Goal: Transaction & Acquisition: Subscribe to service/newsletter

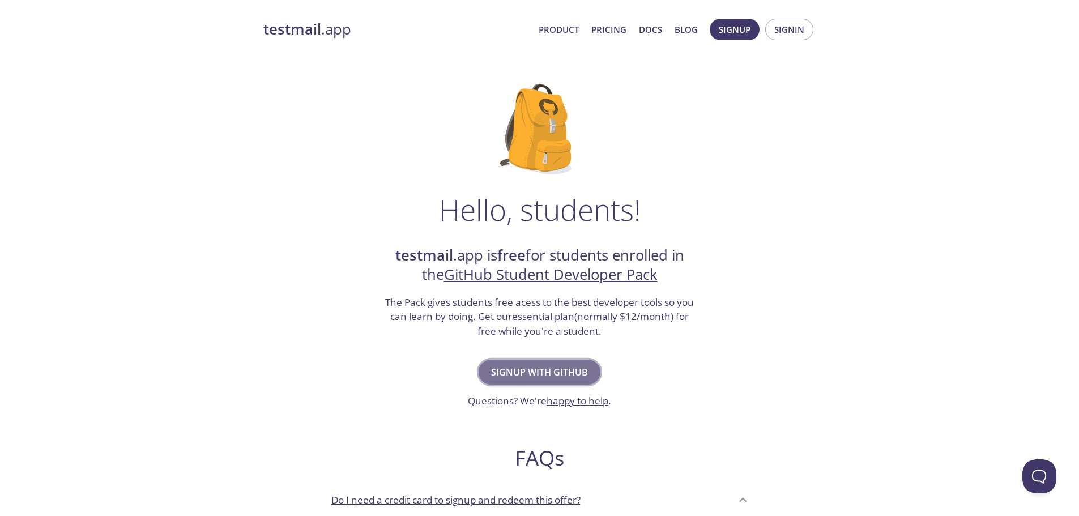
click at [562, 377] on span "Signup with GitHub" at bounding box center [539, 372] width 97 height 16
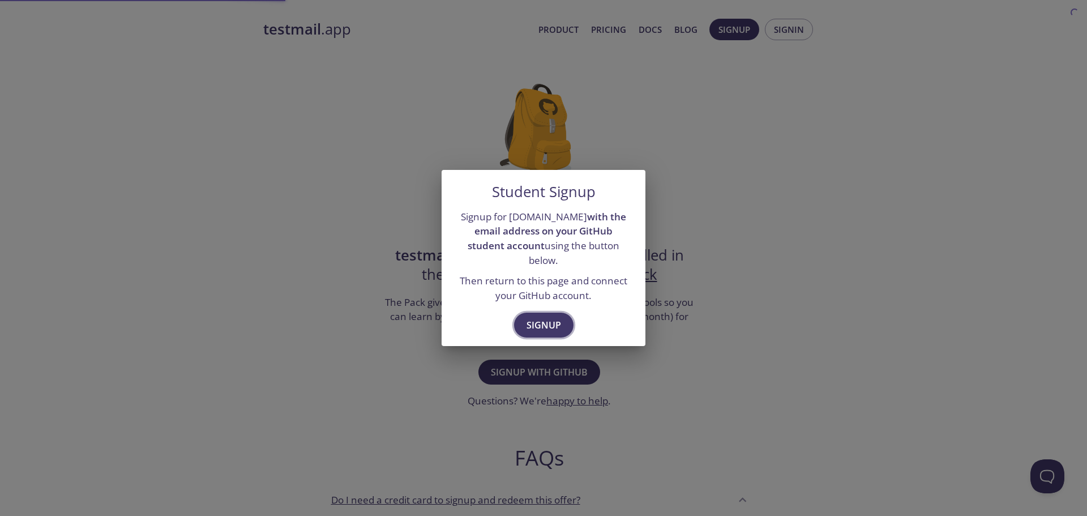
click at [538, 318] on span "Signup" at bounding box center [544, 325] width 35 height 16
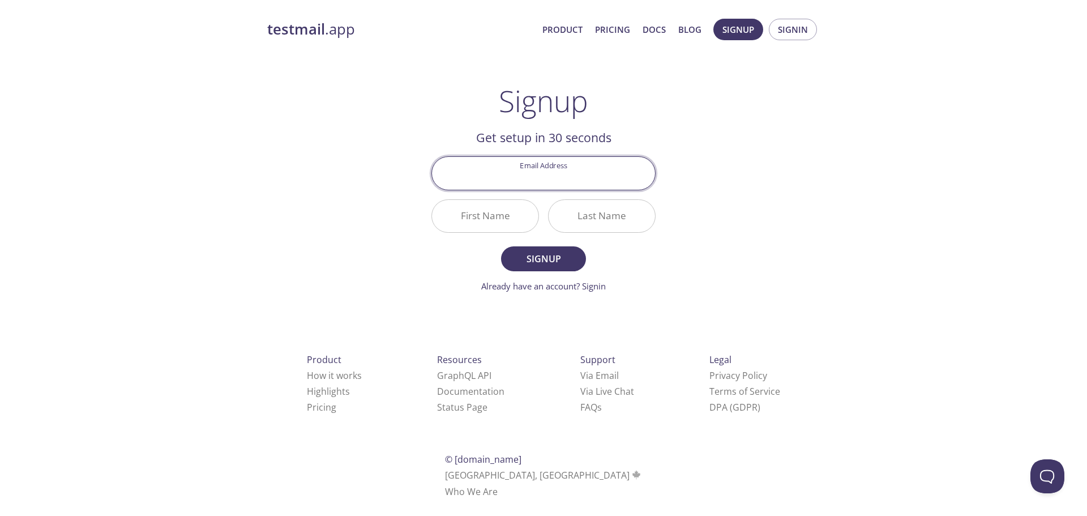
click at [550, 184] on input "Email Address" at bounding box center [543, 173] width 223 height 32
type input "[EMAIL_ADDRESS][DOMAIN_NAME]"
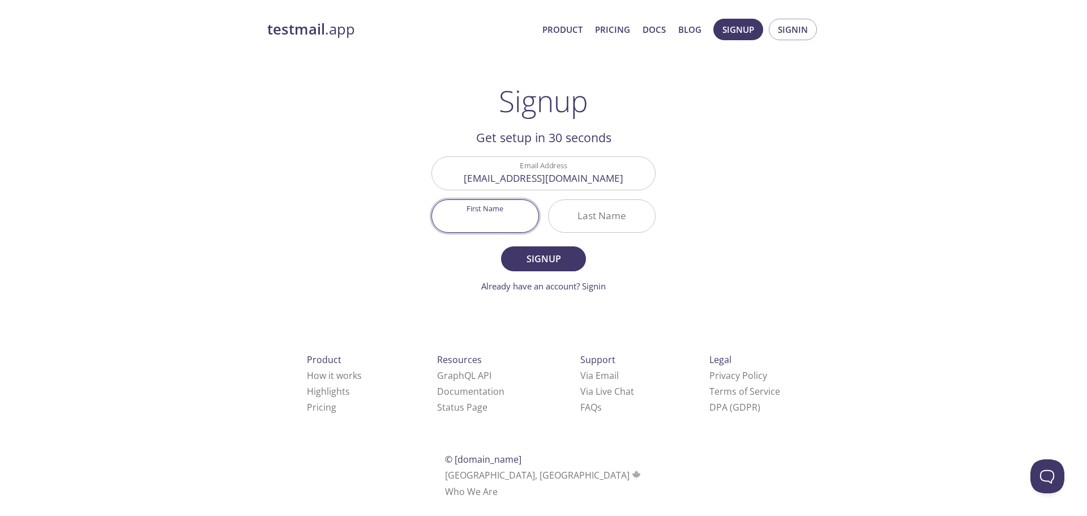
click at [493, 220] on input "First Name" at bounding box center [485, 216] width 106 height 32
type input "Gbane"
type input "Baizeit"
click at [528, 251] on span "Signup" at bounding box center [544, 259] width 60 height 16
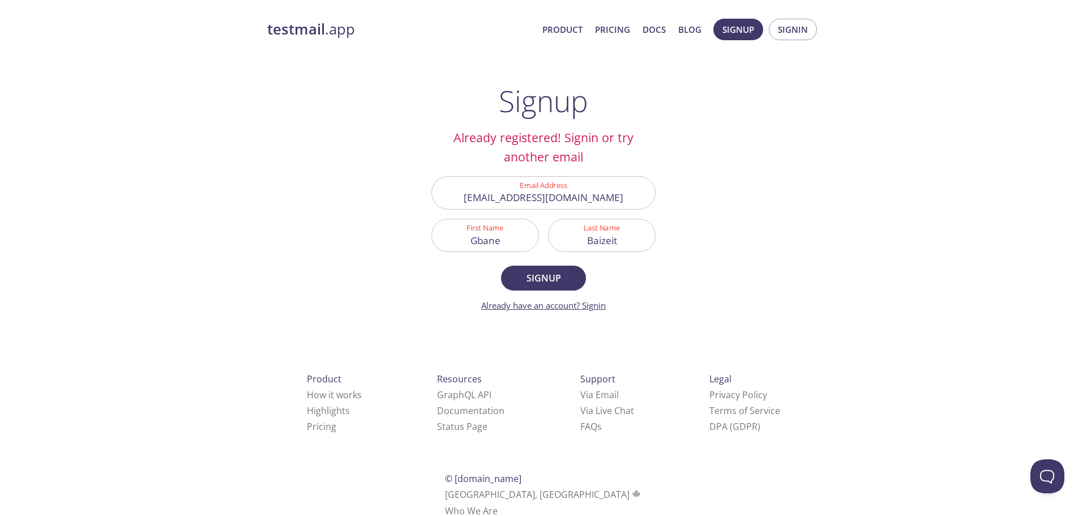
click at [574, 306] on link "Already have an account? Signin" at bounding box center [543, 305] width 125 height 11
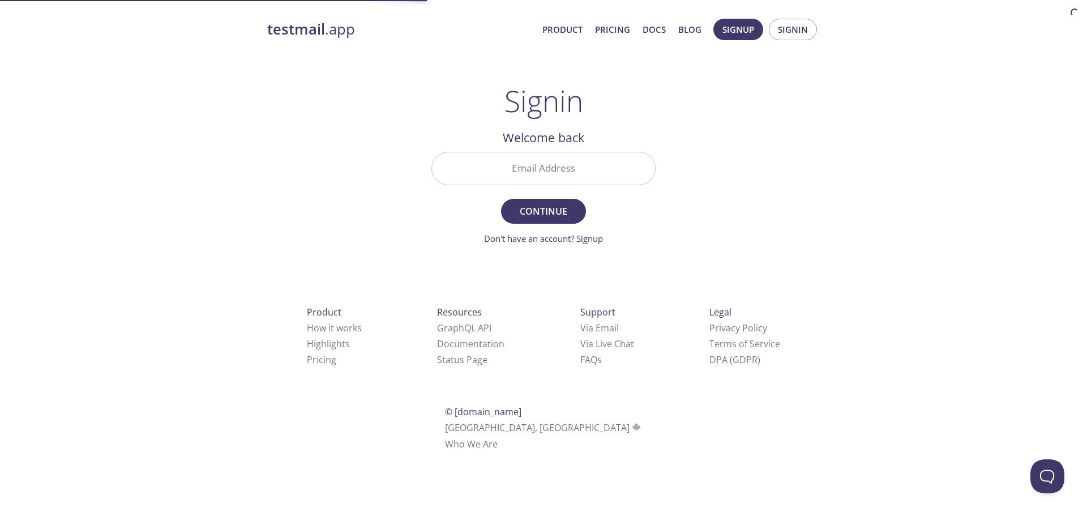
click at [544, 182] on input "Email Address" at bounding box center [543, 168] width 223 height 32
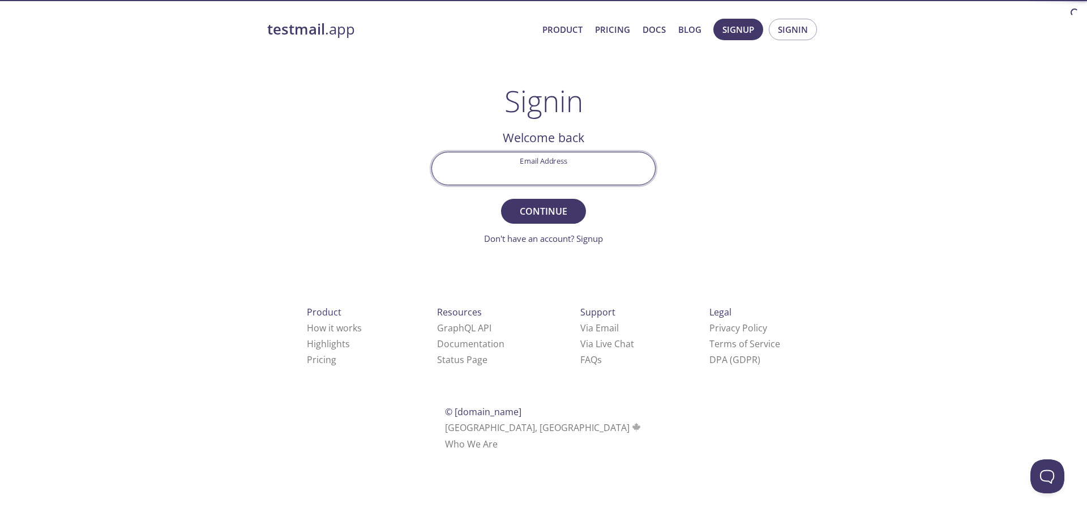
type input "[EMAIL_ADDRESS][DOMAIN_NAME]"
click at [555, 215] on span "Continue" at bounding box center [544, 211] width 60 height 16
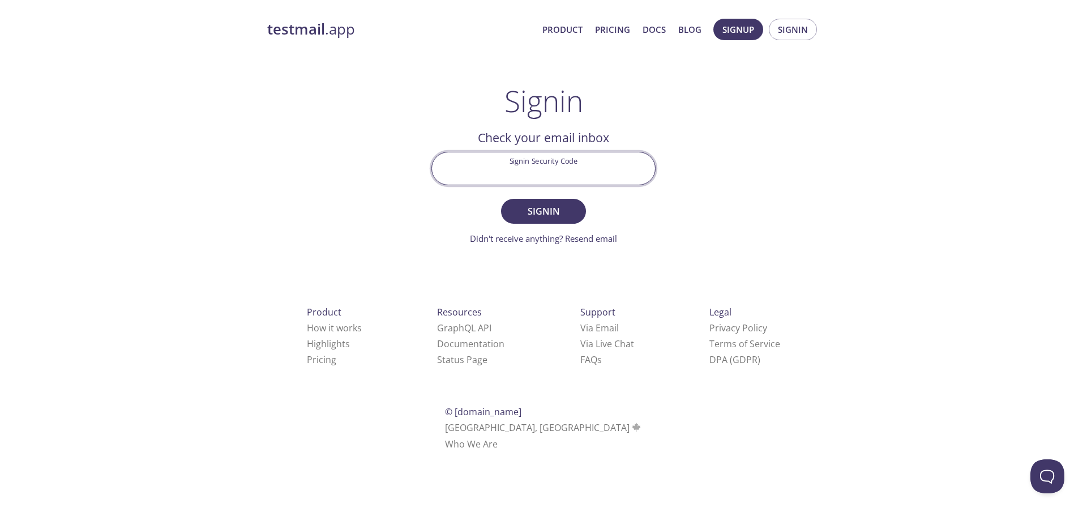
click at [542, 174] on input "Signin Security Code" at bounding box center [543, 168] width 223 height 32
paste input "FQNKQGY"
type input "FQNKQGY"
click at [571, 220] on button "Signin" at bounding box center [543, 211] width 85 height 25
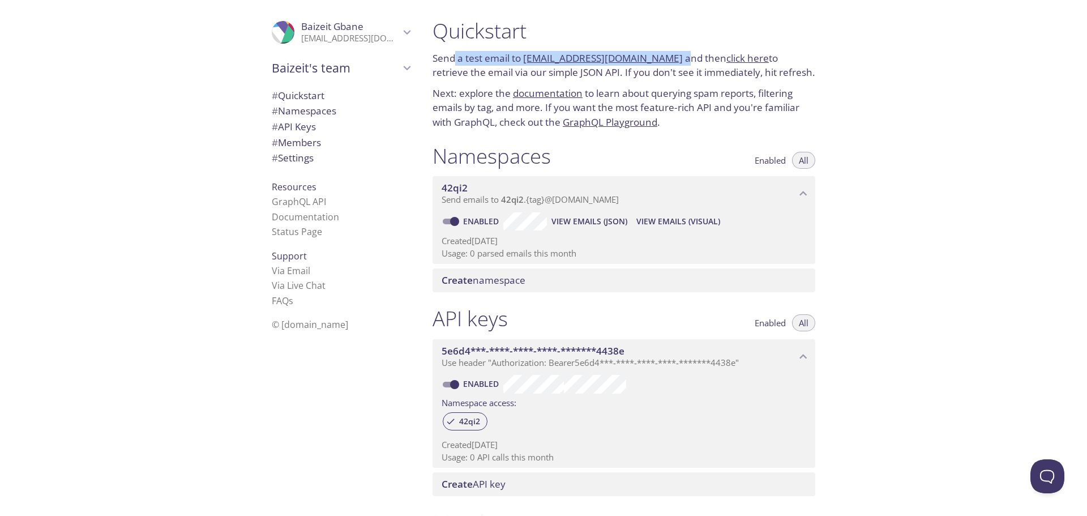
drag, startPoint x: 454, startPoint y: 55, endPoint x: 671, endPoint y: 61, distance: 216.9
click at [671, 61] on p "Send a test email to [EMAIL_ADDRESS][DOMAIN_NAME] and then click here to retrie…" at bounding box center [624, 65] width 383 height 29
click at [670, 55] on p "Send a test email to [EMAIL_ADDRESS][DOMAIN_NAME] and then click here to retrie…" at bounding box center [624, 65] width 383 height 29
drag, startPoint x: 670, startPoint y: 55, endPoint x: 702, endPoint y: 63, distance: 32.7
click at [702, 61] on p "Send a test email to [EMAIL_ADDRESS][DOMAIN_NAME] and then click here to retrie…" at bounding box center [624, 65] width 383 height 29
